Goal: Information Seeking & Learning: Understand process/instructions

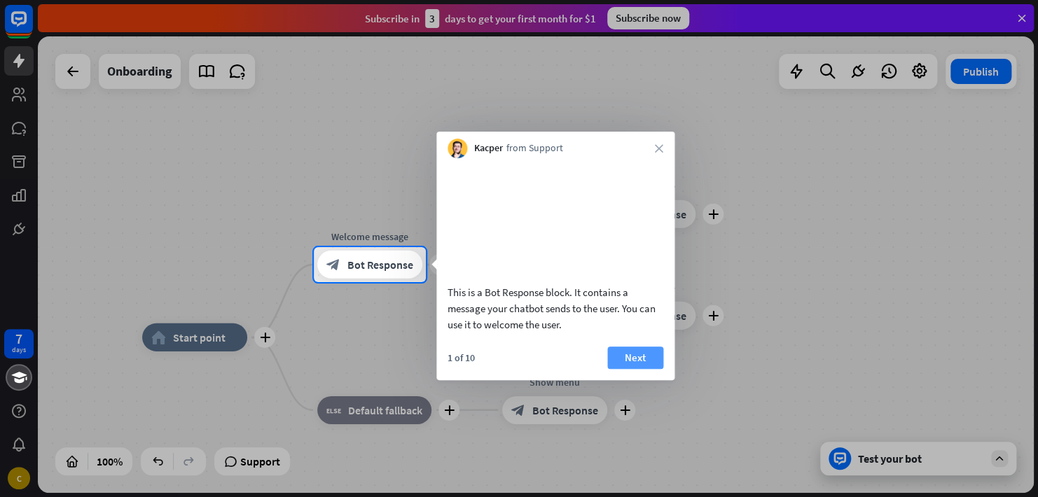
click at [632, 369] on button "Next" at bounding box center [635, 358] width 56 height 22
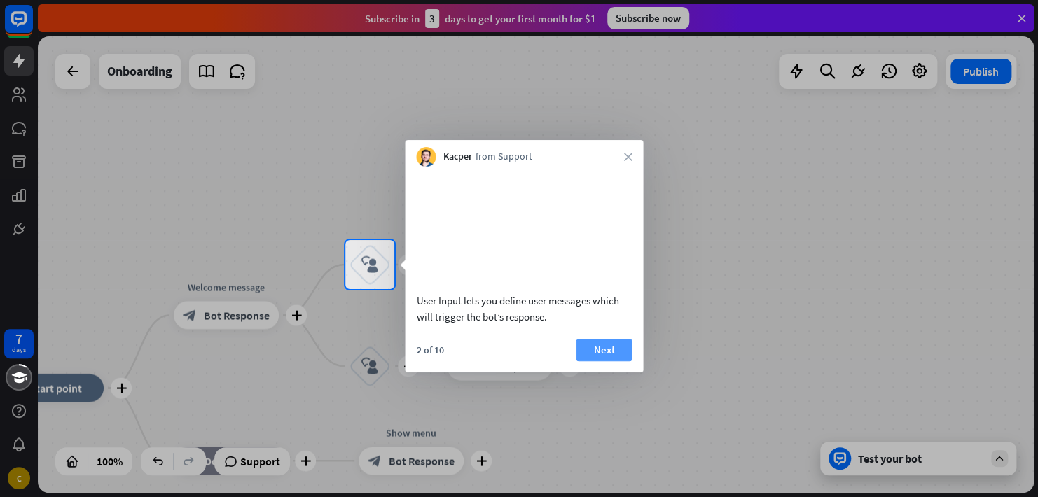
click at [617, 361] on button "Next" at bounding box center [604, 350] width 56 height 22
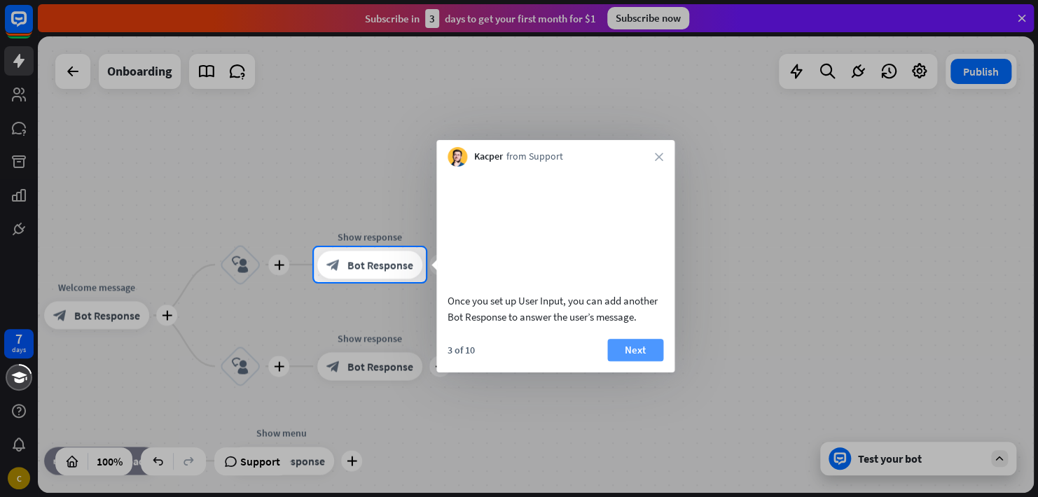
click at [625, 361] on button "Next" at bounding box center [635, 350] width 56 height 22
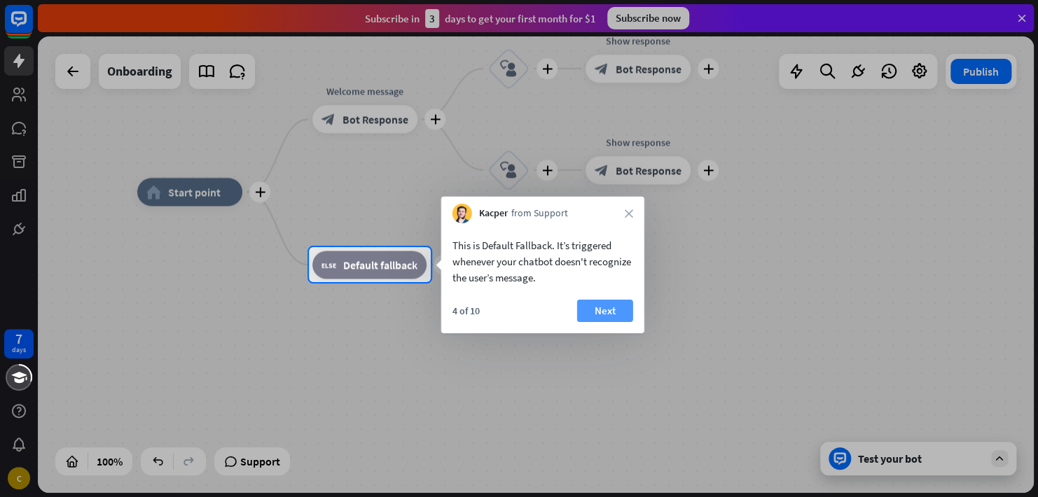
click at [611, 317] on button "Next" at bounding box center [605, 311] width 56 height 22
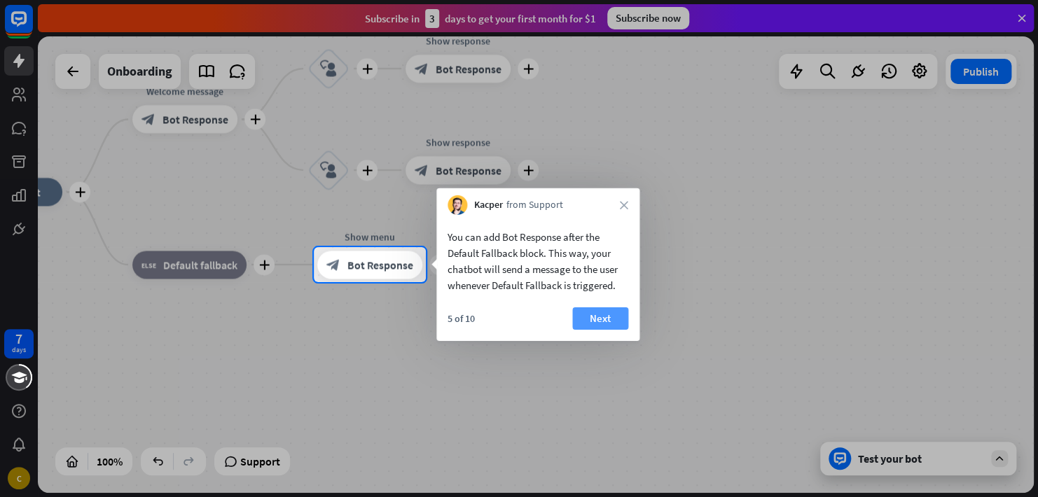
click at [603, 319] on button "Next" at bounding box center [600, 318] width 56 height 22
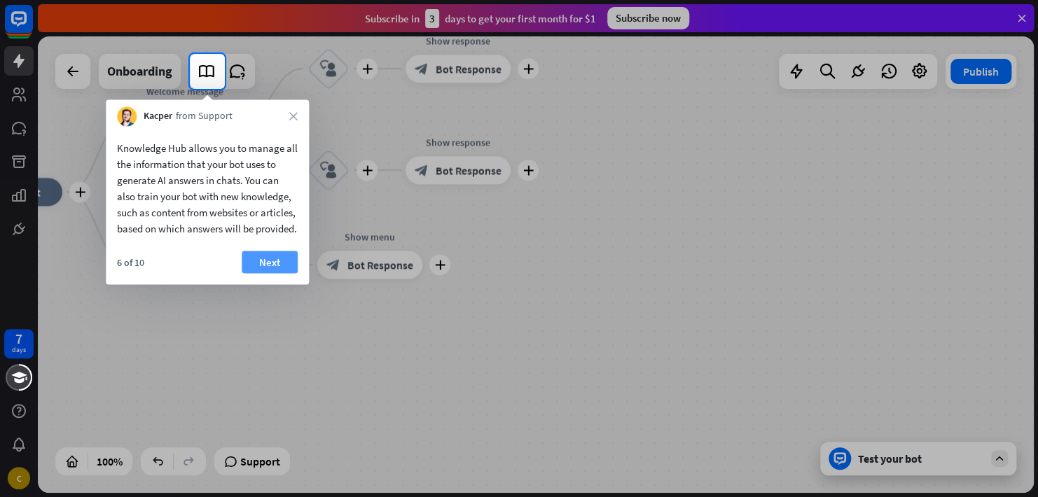
click at [275, 272] on button "Next" at bounding box center [270, 262] width 56 height 22
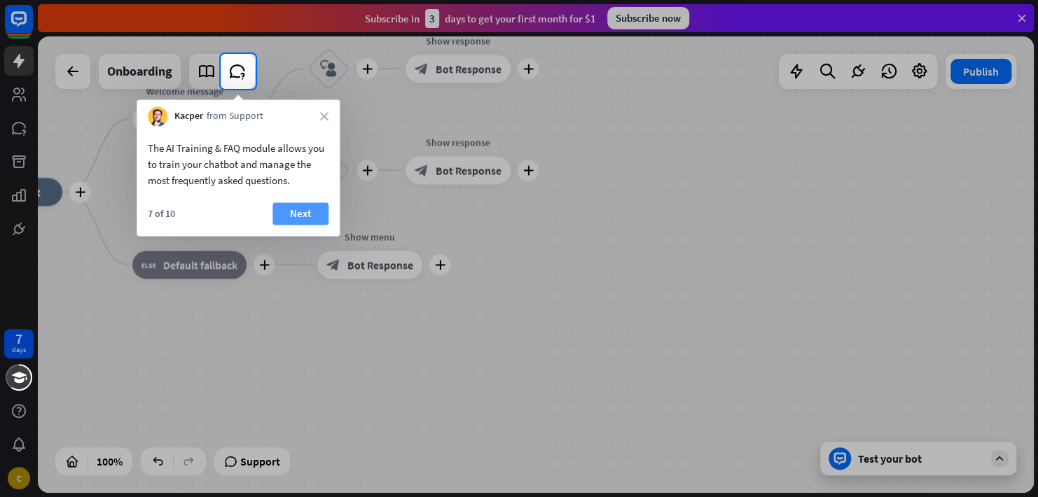
click at [304, 211] on button "Next" at bounding box center [300, 213] width 56 height 22
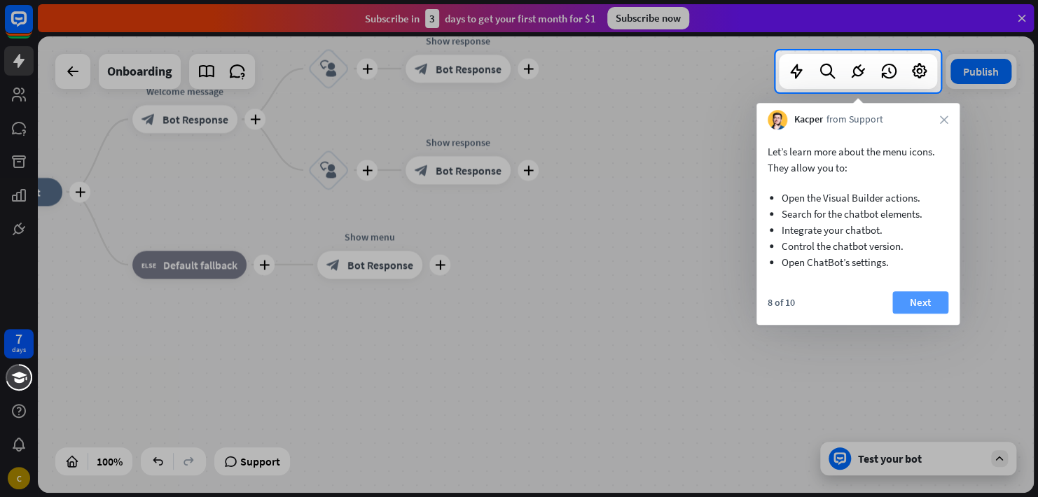
click at [915, 304] on button "Next" at bounding box center [920, 302] width 56 height 22
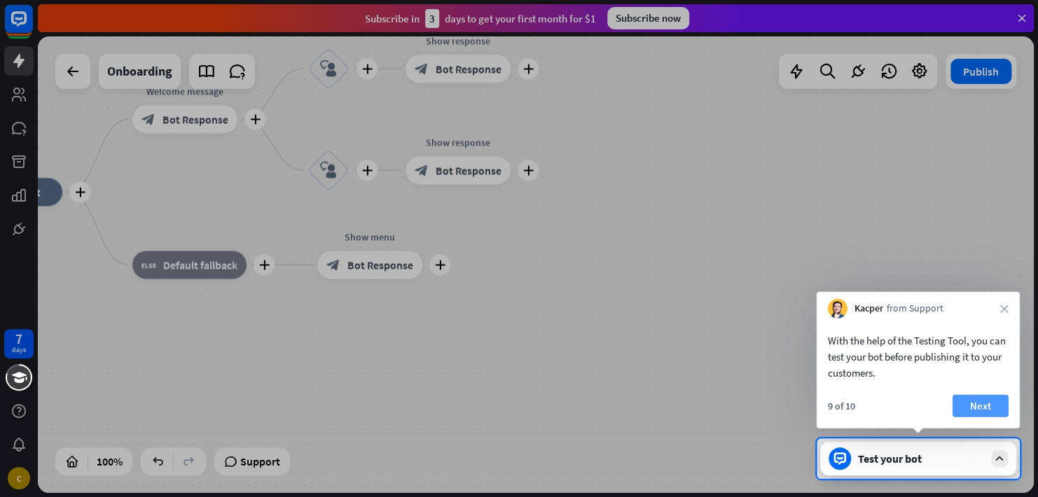
click at [1001, 401] on button "Next" at bounding box center [980, 406] width 56 height 22
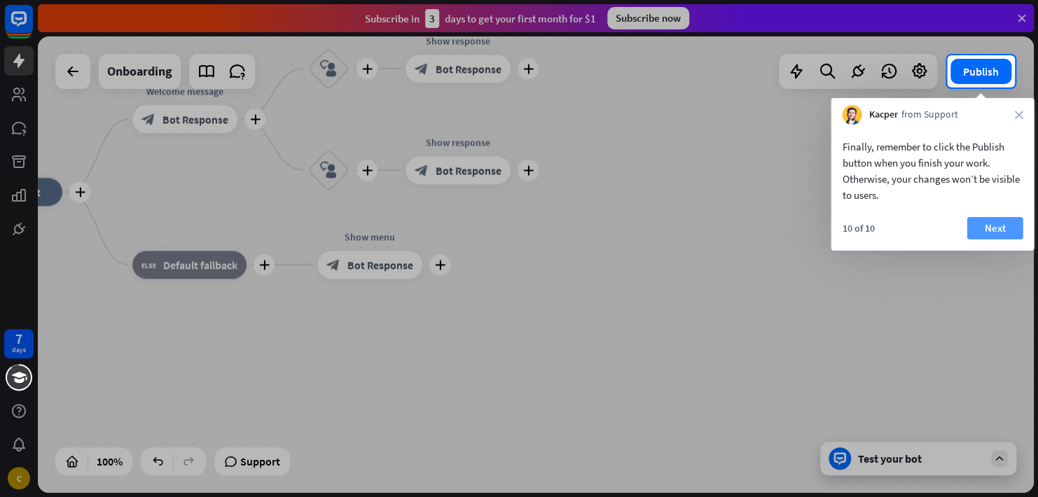
click at [1005, 228] on button "Next" at bounding box center [994, 228] width 56 height 22
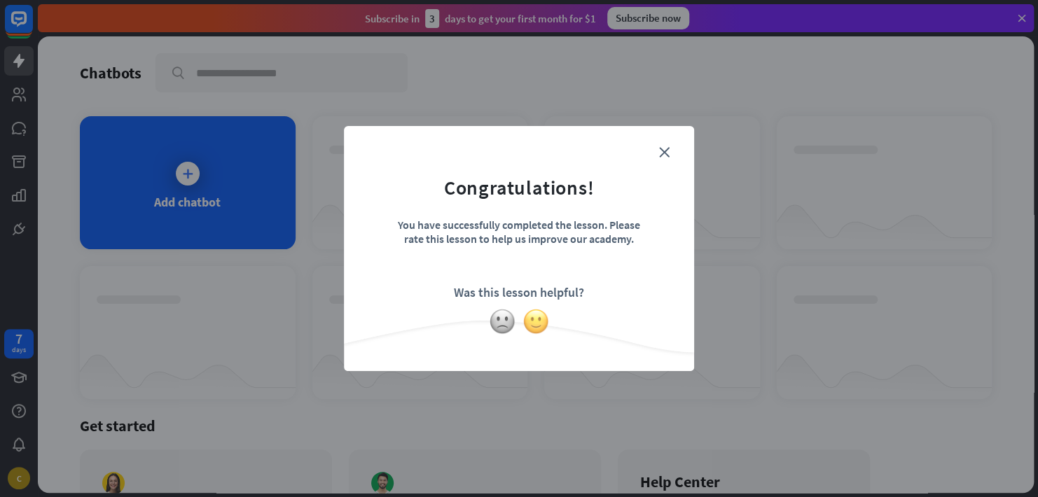
click at [533, 321] on img at bounding box center [535, 321] width 27 height 27
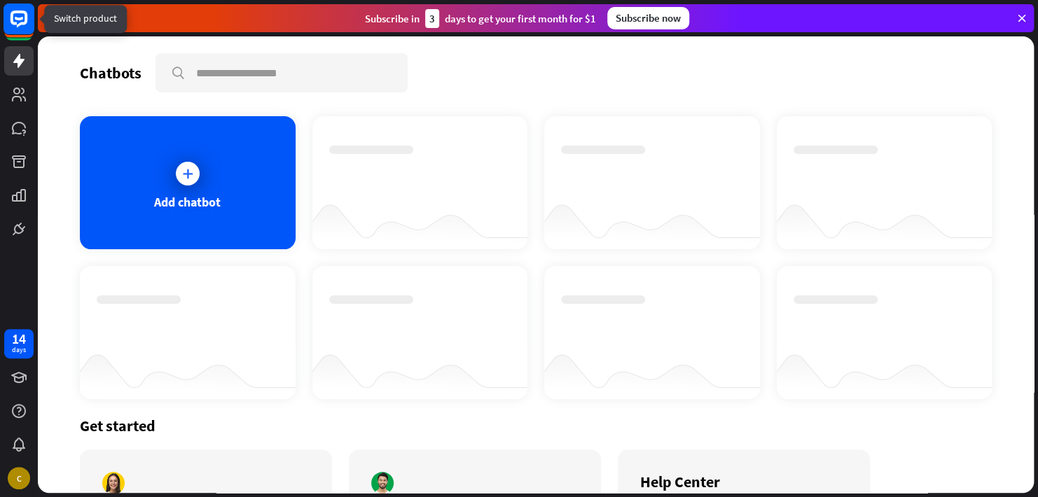
click at [25, 18] on rect at bounding box center [19, 19] width 31 height 31
